Goal: Book appointment/travel/reservation

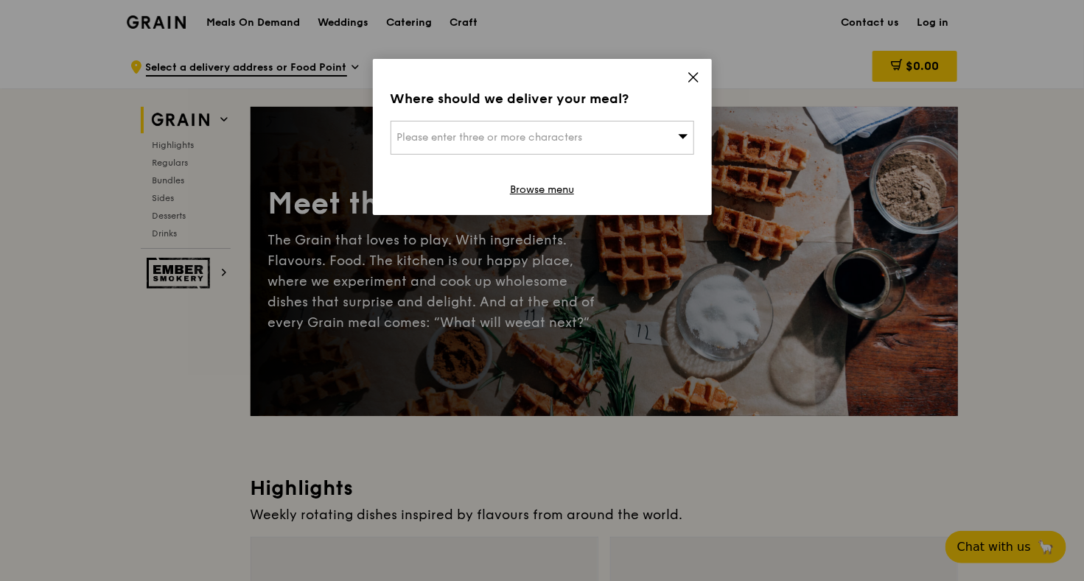
click at [518, 147] on div "Please enter three or more characters" at bounding box center [543, 138] width 304 height 34
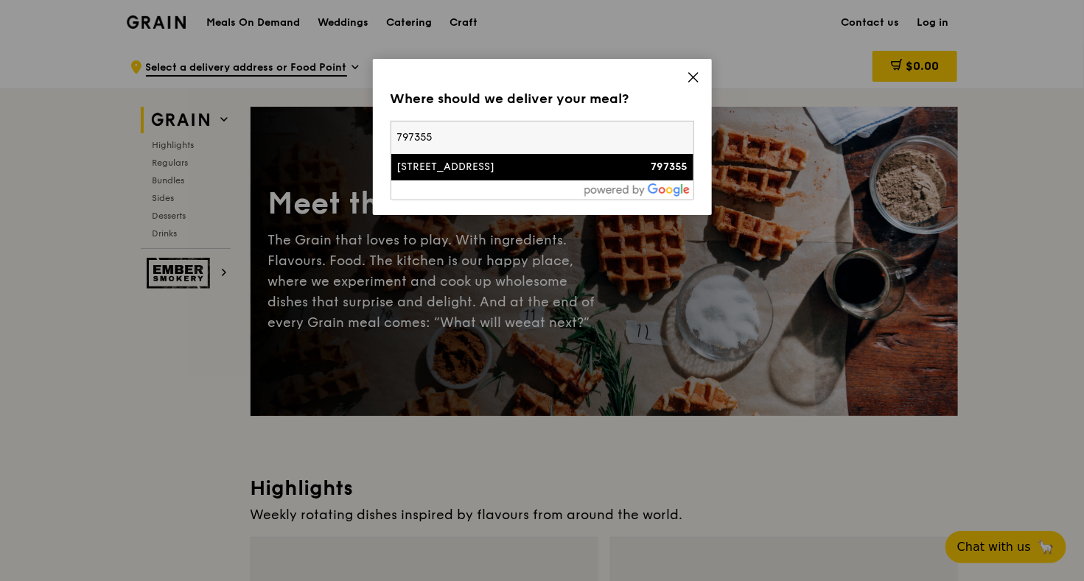
type input "797355"
click at [514, 169] on div "[STREET_ADDRESS]" at bounding box center [506, 167] width 218 height 15
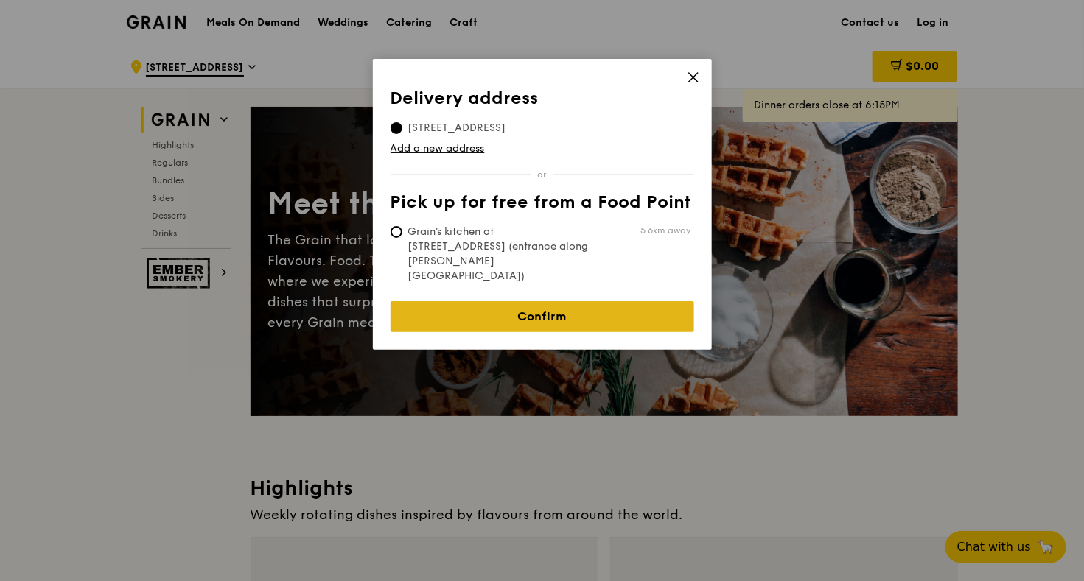
click at [517, 301] on link "Confirm" at bounding box center [543, 316] width 304 height 31
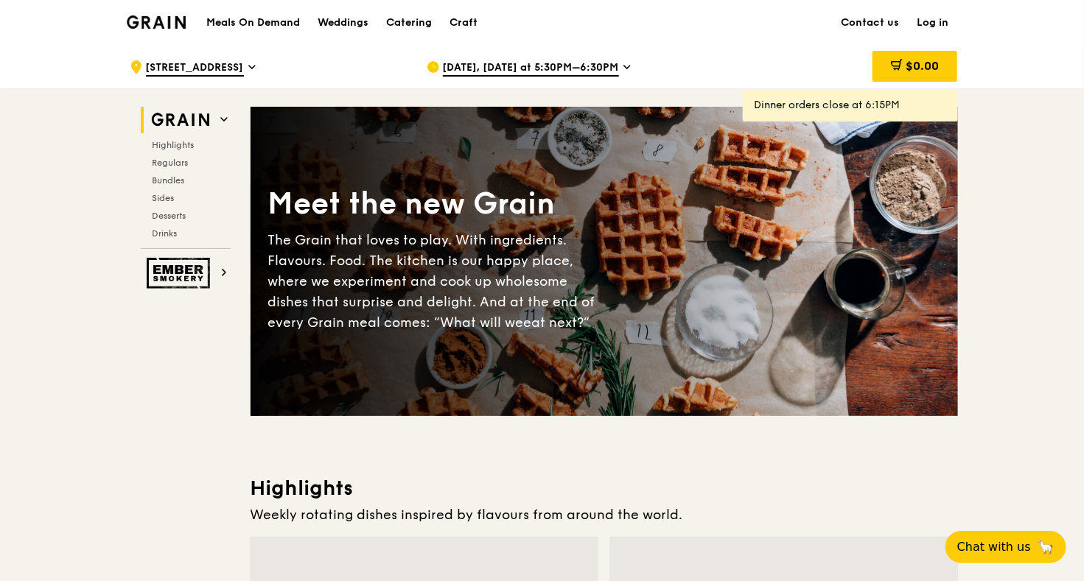
click at [567, 66] on span "[DATE], [DATE] at 5:30PM–6:30PM" at bounding box center [531, 68] width 176 height 16
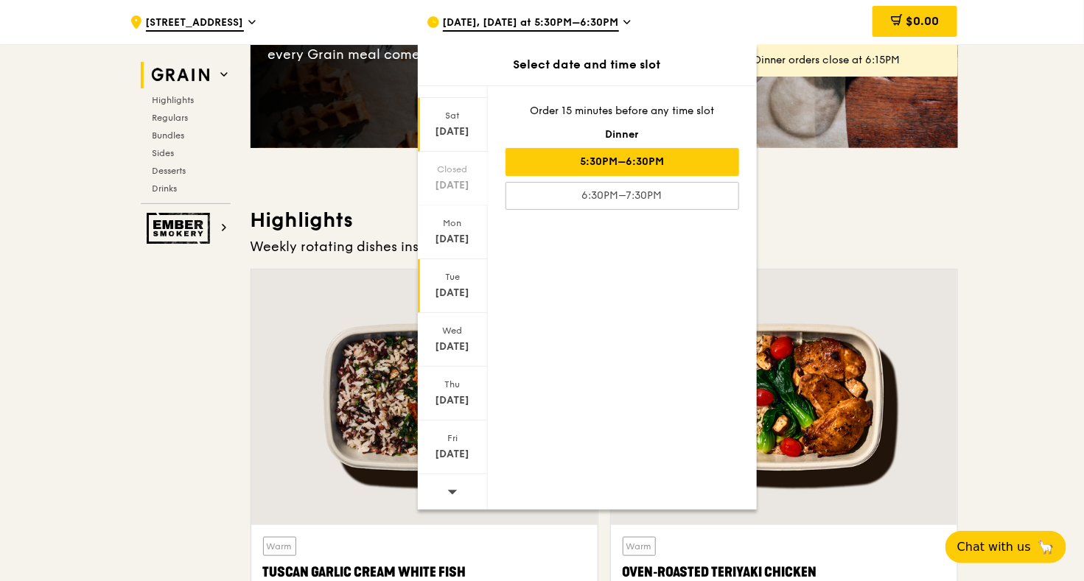
scroll to position [268, 0]
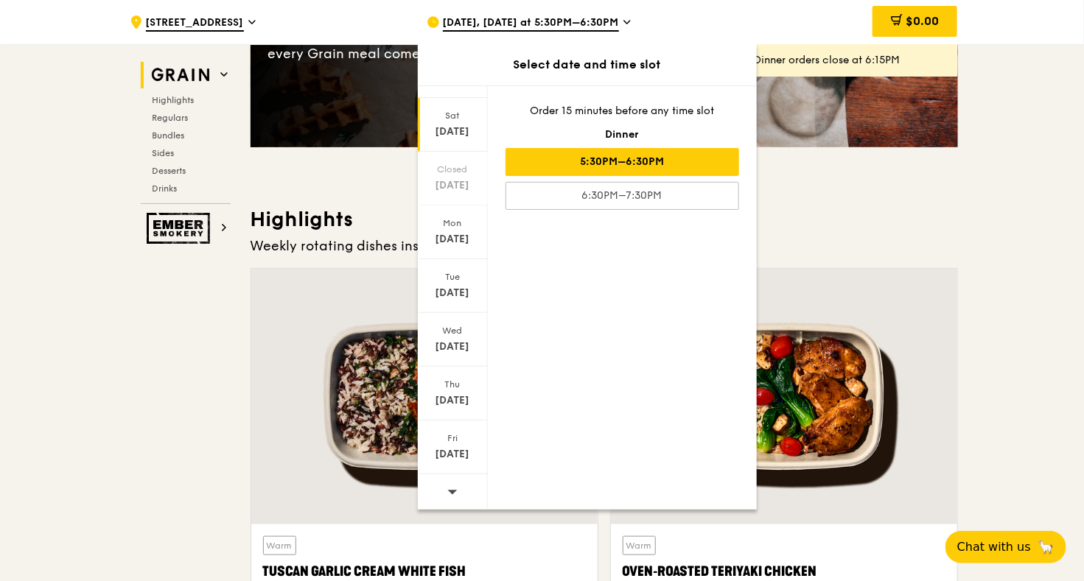
click at [444, 497] on div at bounding box center [453, 494] width 70 height 38
click at [444, 218] on div "Mon" at bounding box center [453, 223] width 66 height 12
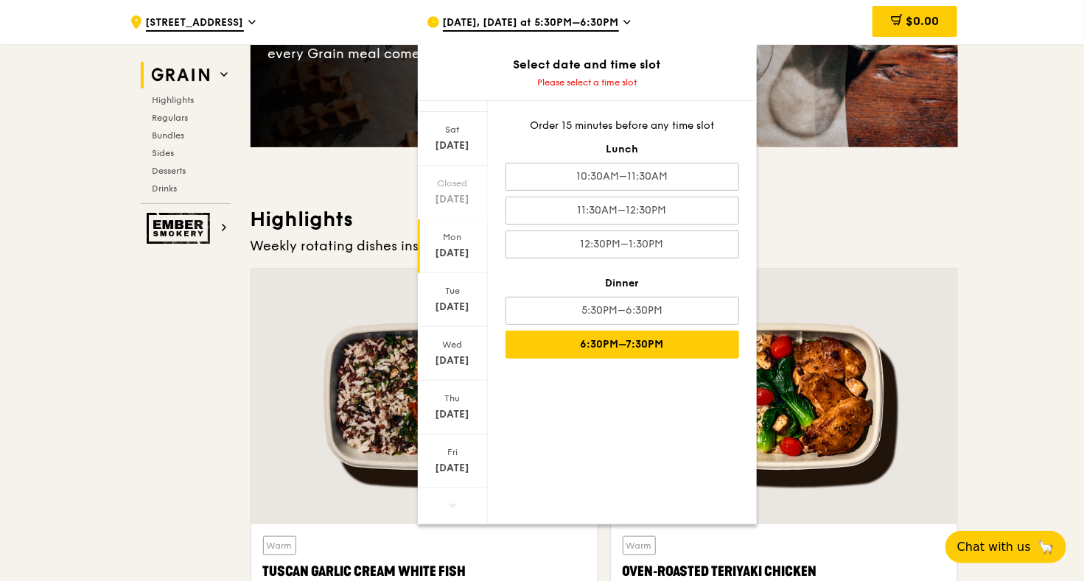
click at [576, 335] on div "6:30PM–7:30PM" at bounding box center [623, 345] width 234 height 28
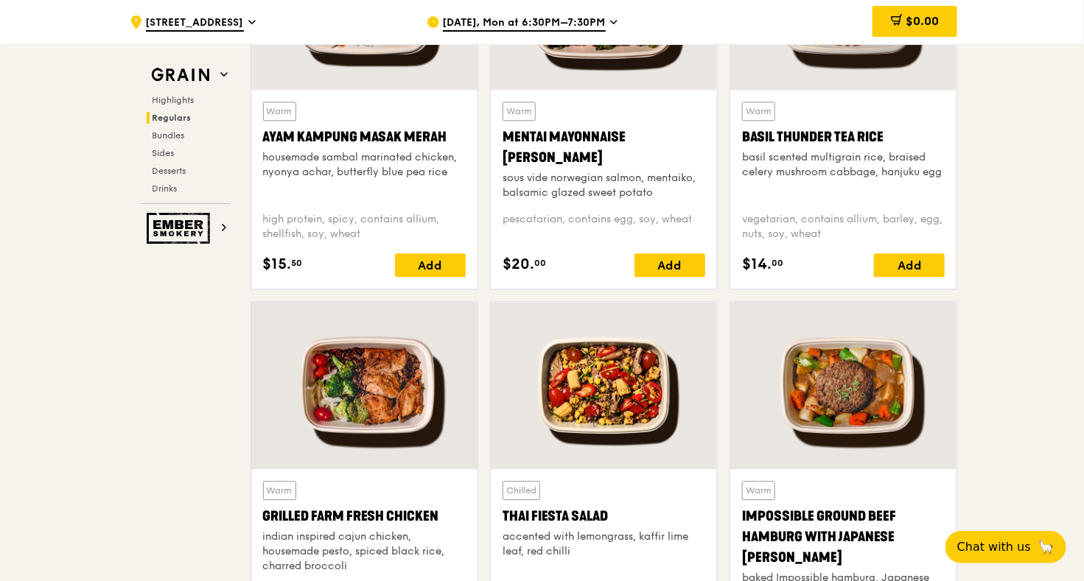
scroll to position [1446, 0]
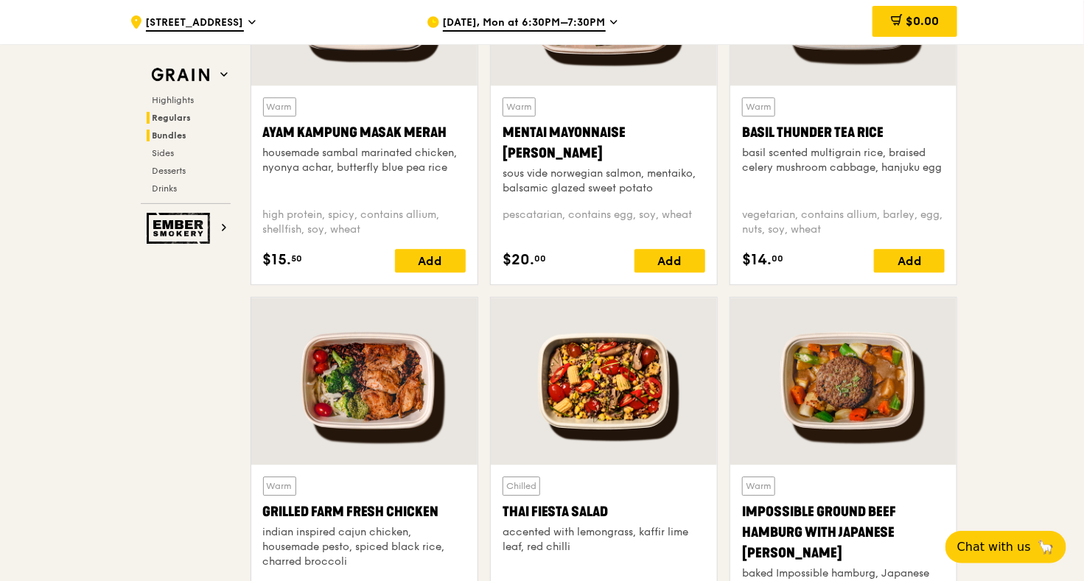
click at [163, 138] on span "Bundles" at bounding box center [170, 135] width 35 height 10
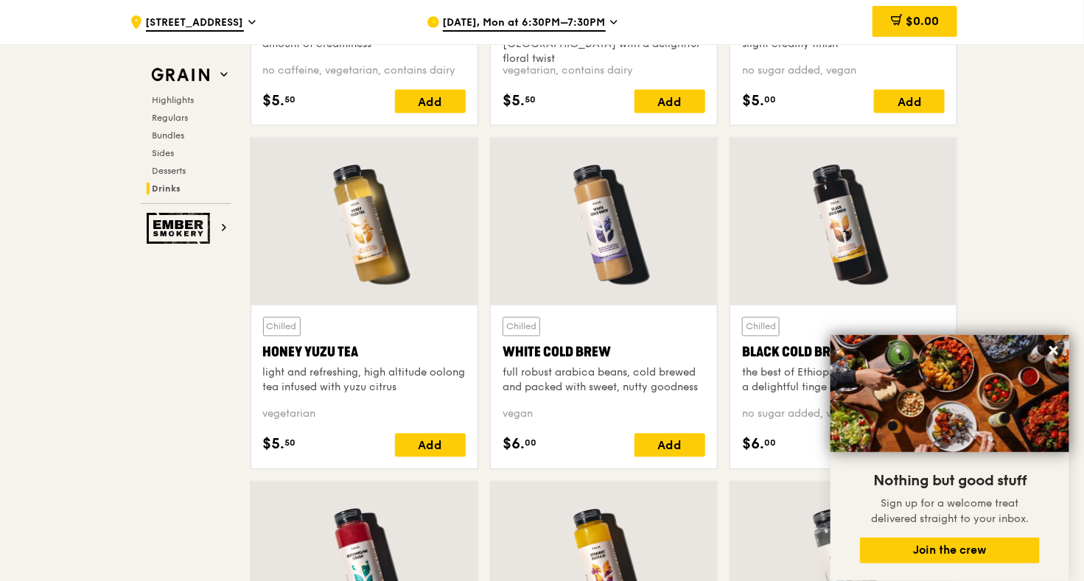
scroll to position [5428, 0]
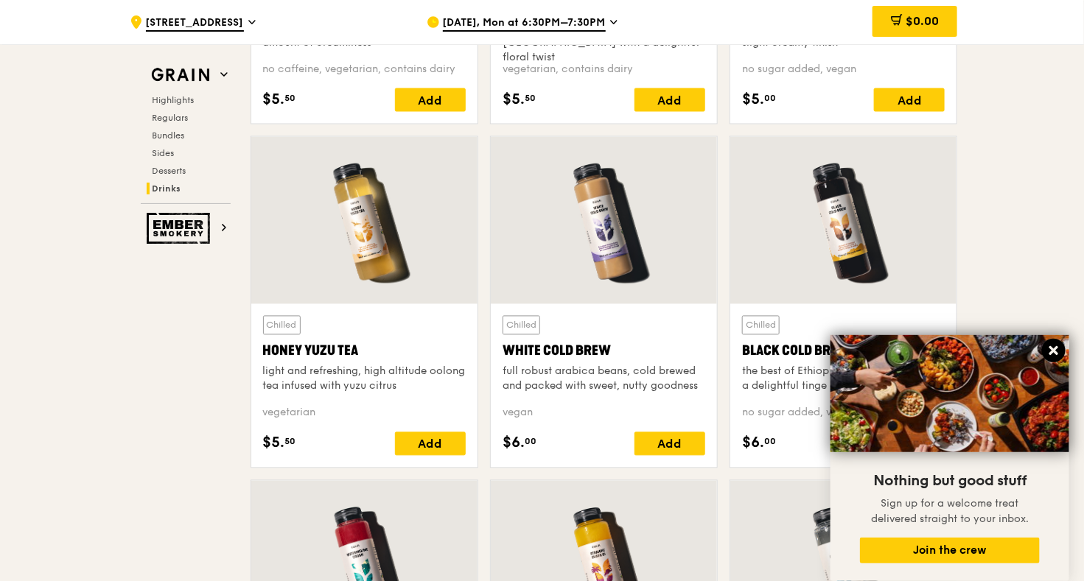
click at [1053, 354] on icon at bounding box center [1053, 350] width 13 height 13
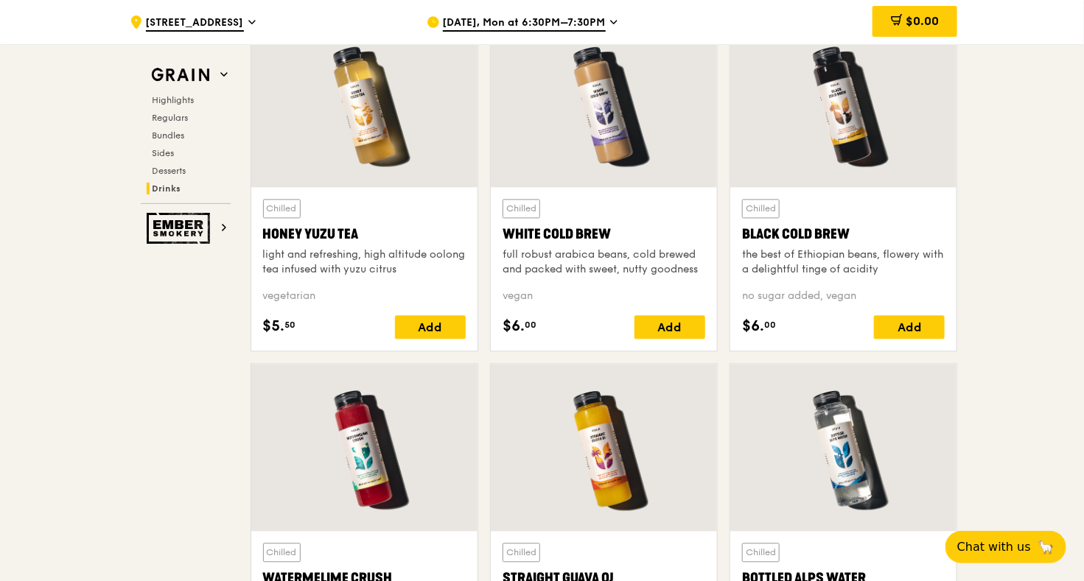
scroll to position [5543, 0]
